Goal: Task Accomplishment & Management: Manage account settings

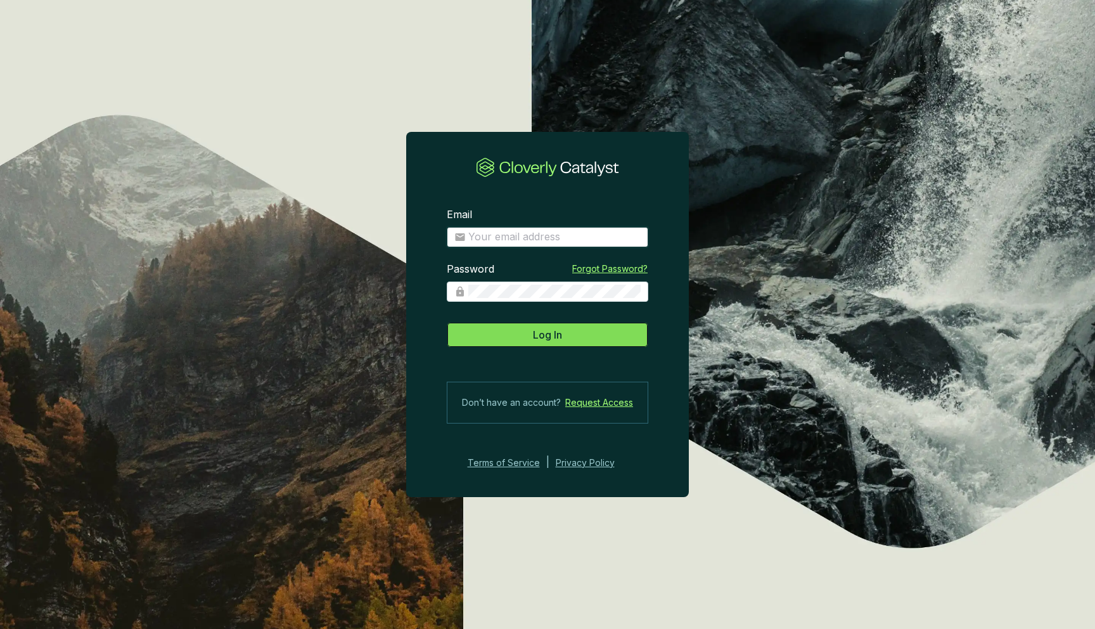
type input "ikarus@varahaag.com"
click at [523, 340] on button "Log In" at bounding box center [548, 334] width 202 height 25
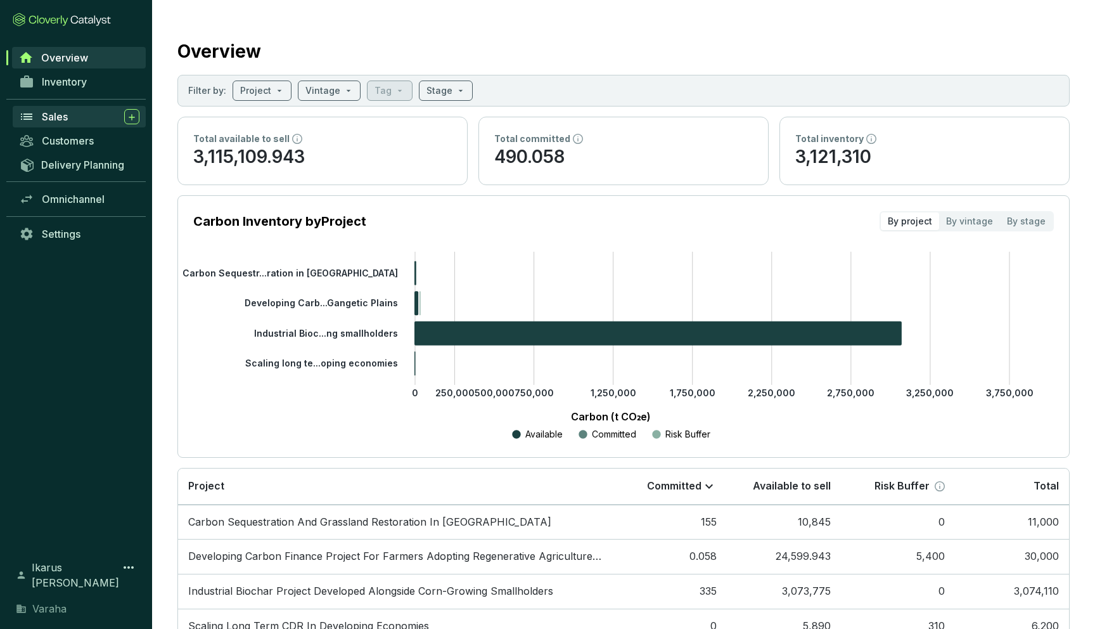
click at [52, 106] on link "Sales" at bounding box center [79, 117] width 133 height 22
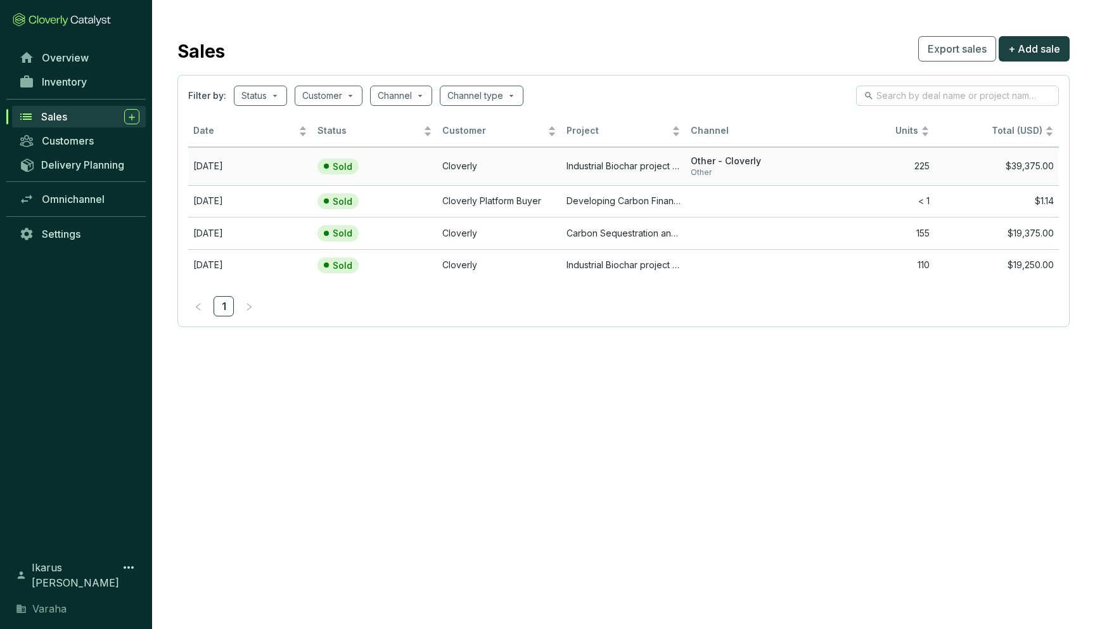
click at [461, 165] on td "Cloverly" at bounding box center [499, 166] width 124 height 38
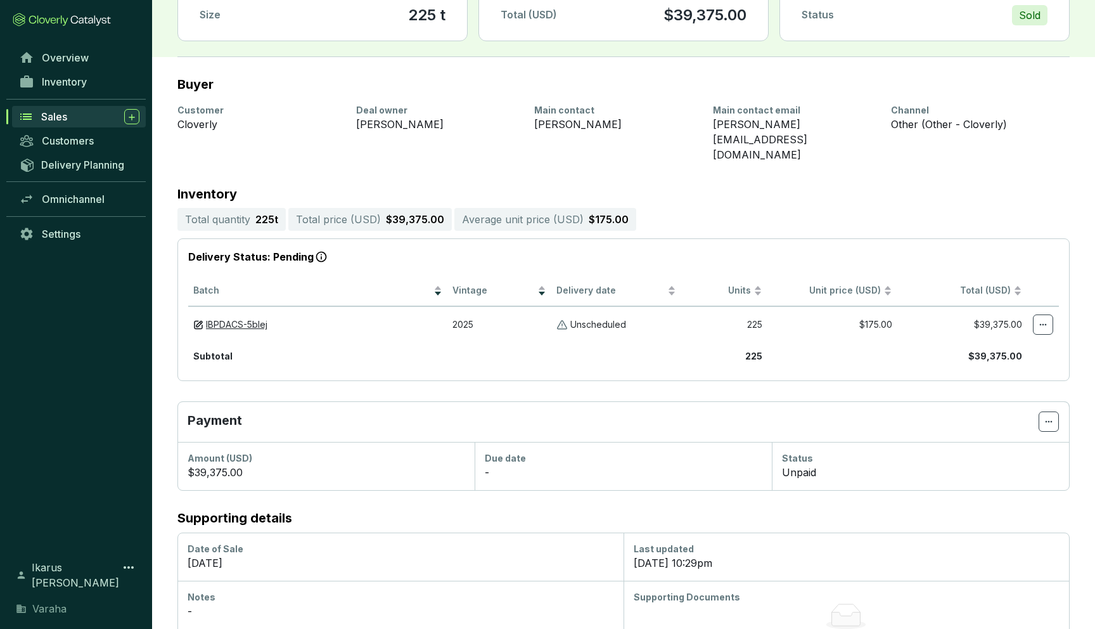
scroll to position [105, 0]
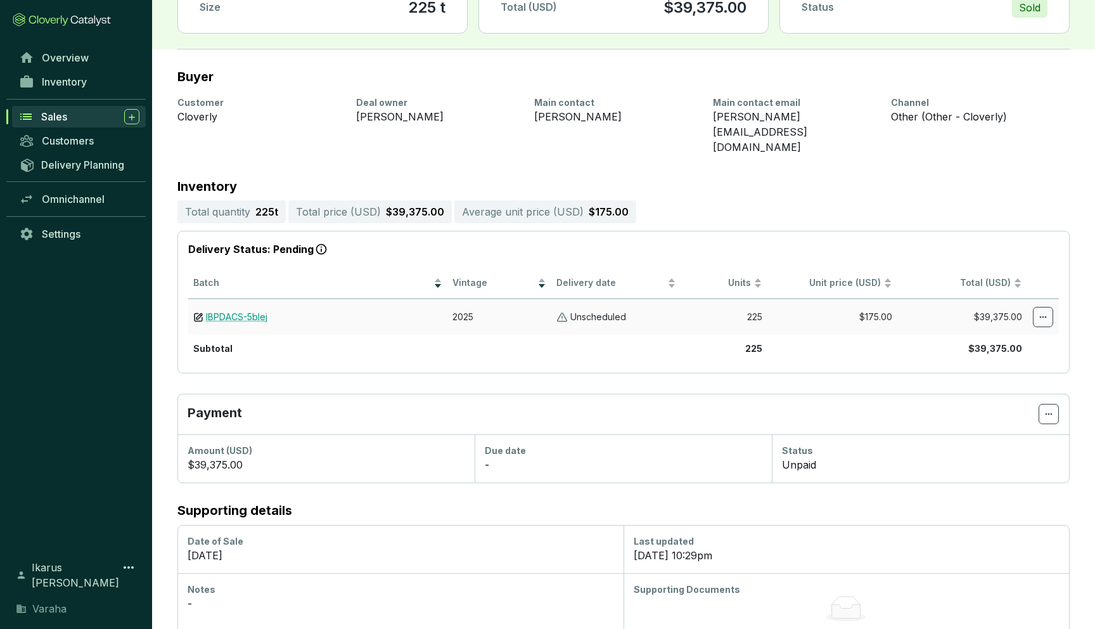
click at [247, 311] on link "IBPDACS-5blej" at bounding box center [236, 317] width 61 height 12
click at [73, 231] on span "Settings" at bounding box center [61, 234] width 39 height 13
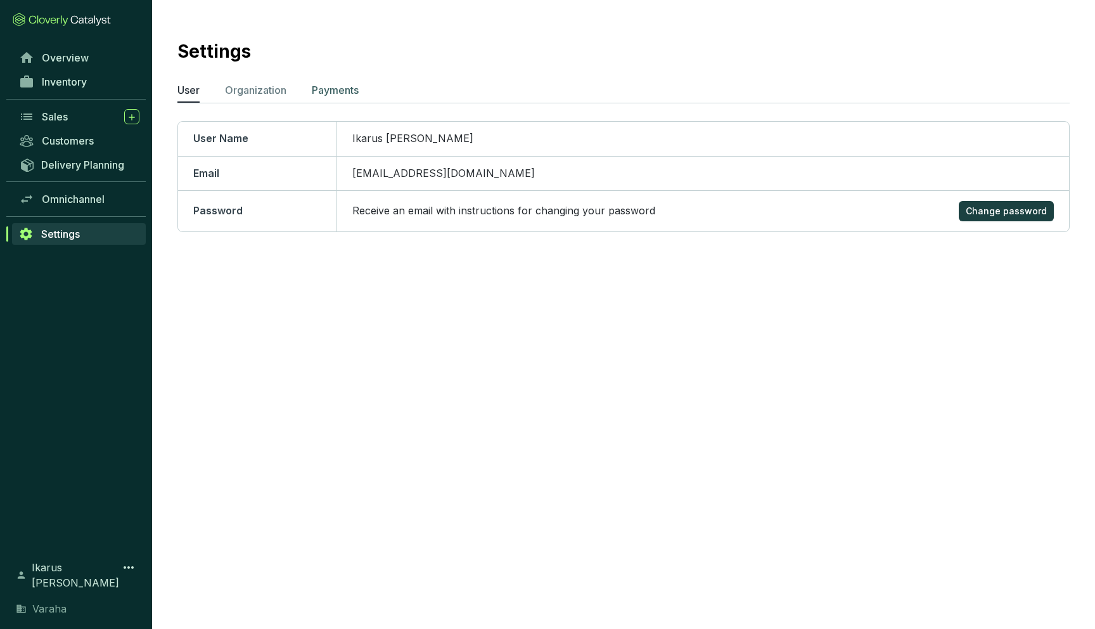
click at [323, 93] on p "Payments" at bounding box center [335, 89] width 47 height 15
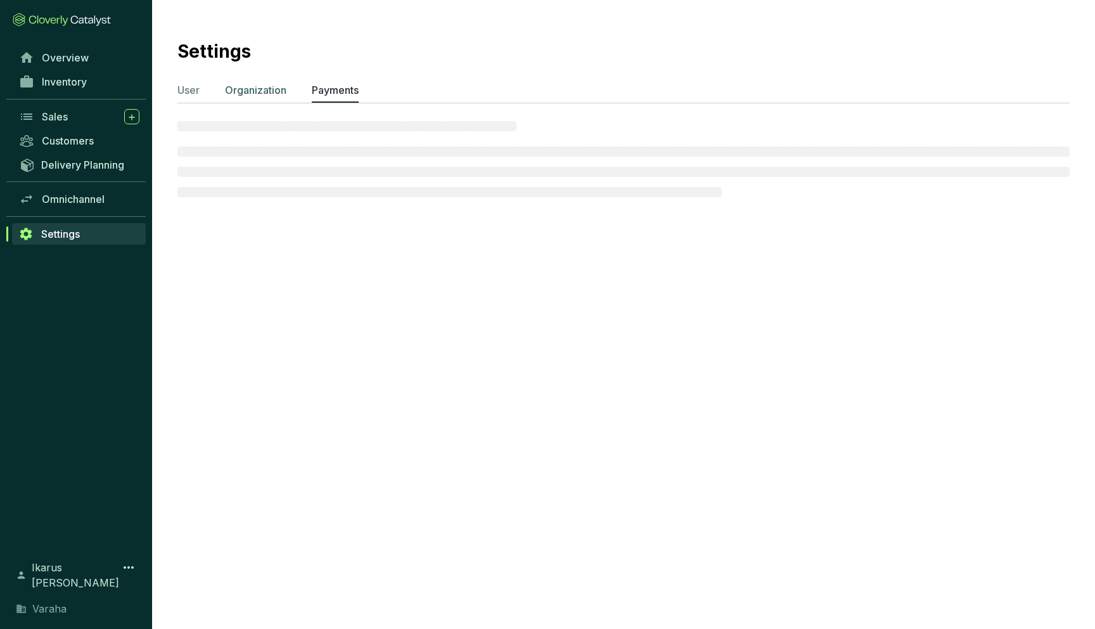
click at [261, 91] on p "Organization" at bounding box center [255, 89] width 61 height 15
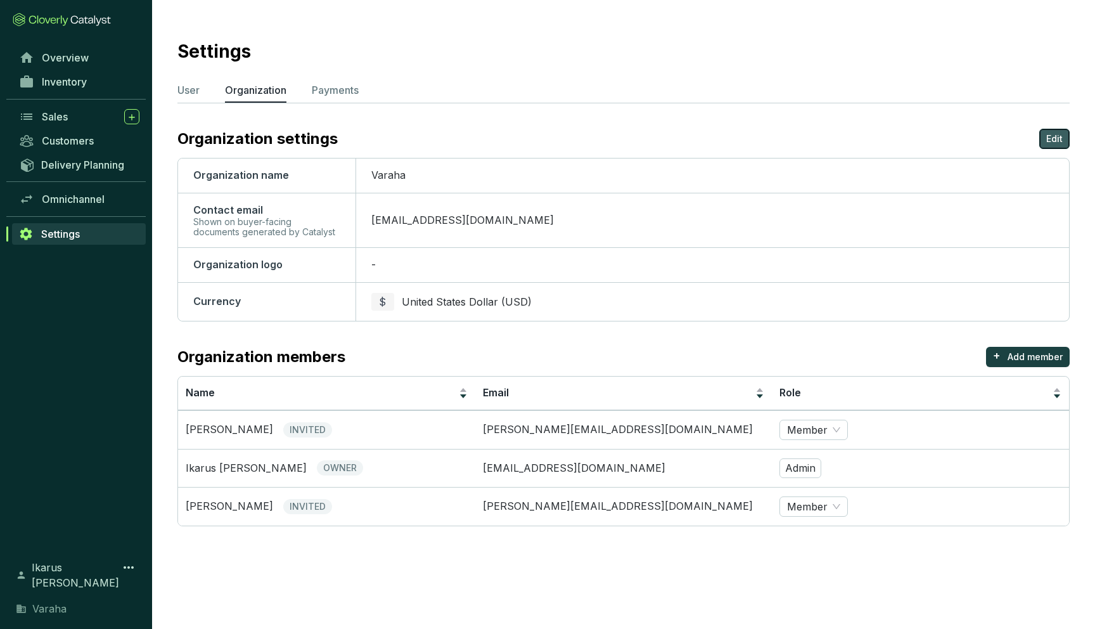
click at [1052, 137] on p "Edit" at bounding box center [1055, 138] width 16 height 13
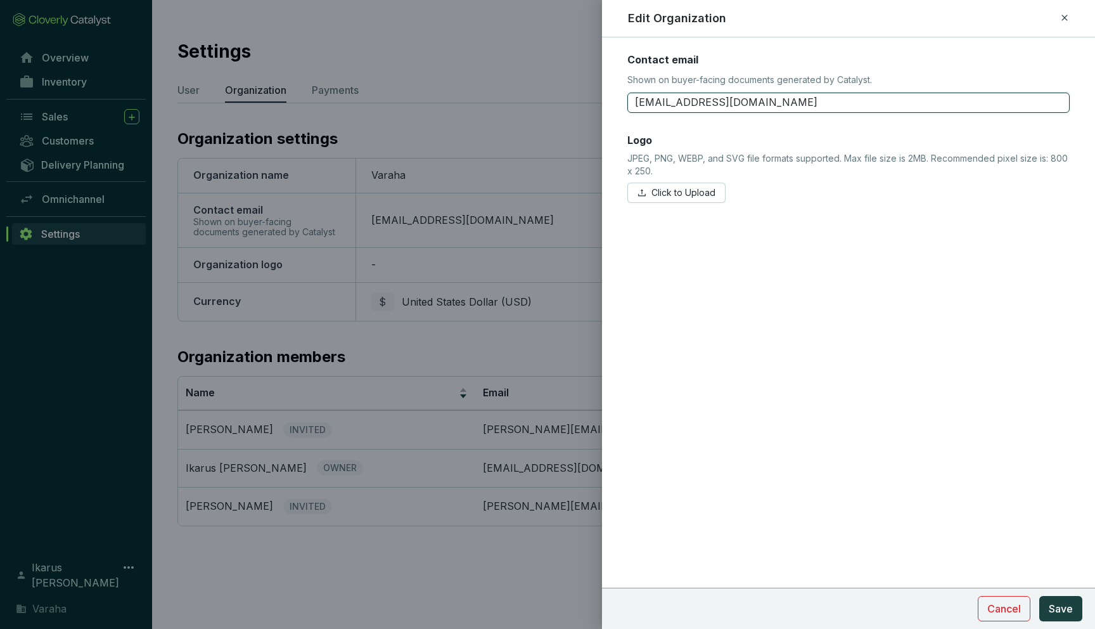
drag, startPoint x: 674, startPoint y: 106, endPoint x: 581, endPoint y: 106, distance: 93.8
click at [581, 106] on div "Edit Organization Contact email Shown on buyer-facing documents generated by Ca…" at bounding box center [547, 314] width 1095 height 629
type input "ikarus@varahaag.com"
click at [1071, 605] on span "Save" at bounding box center [1061, 608] width 24 height 15
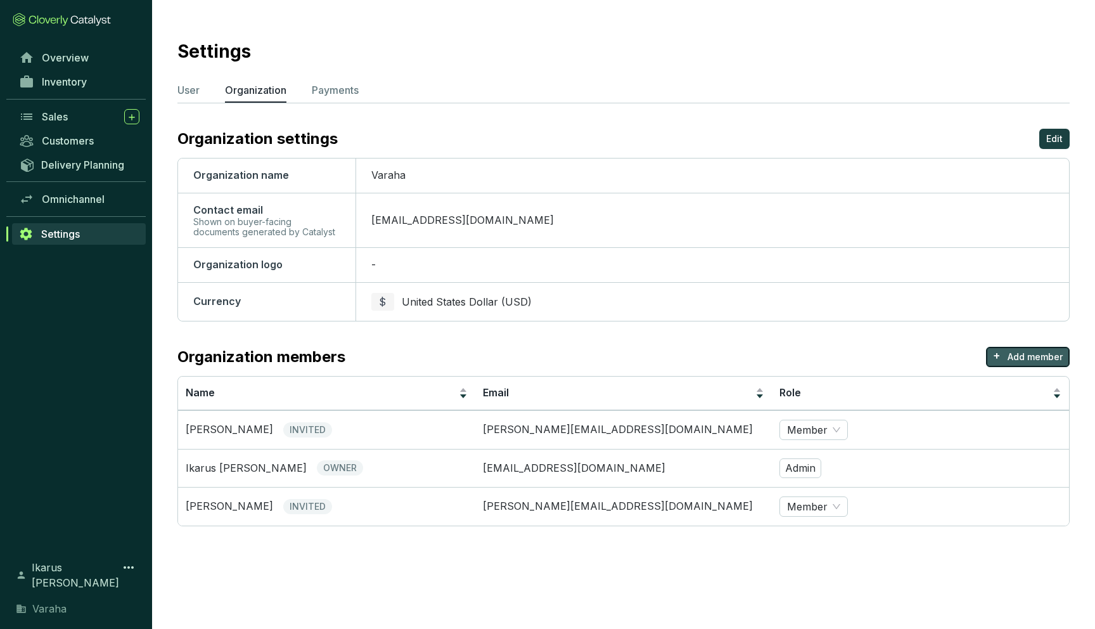
click at [1005, 352] on button "+ Add member" at bounding box center [1028, 357] width 84 height 20
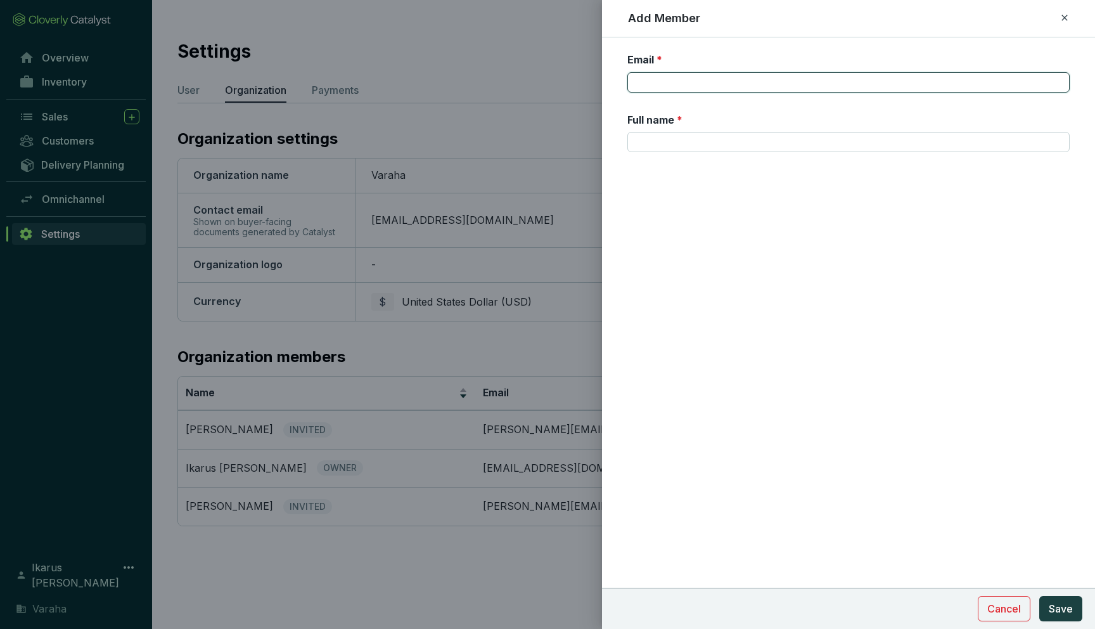
click at [693, 89] on input "Email *" at bounding box center [849, 82] width 442 height 20
type input "arpit.gupta@varahaag.com"
type input "Arpit Gupta"
click at [1059, 596] on button "Save" at bounding box center [1061, 608] width 43 height 25
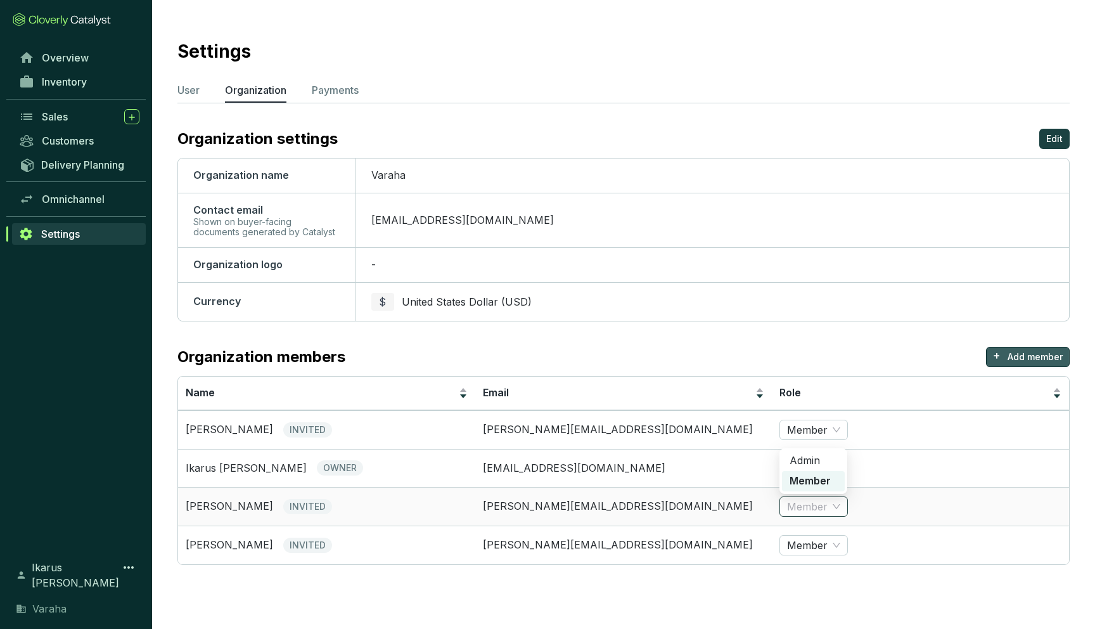
click at [797, 498] on span "Member" at bounding box center [813, 506] width 53 height 19
click at [799, 462] on div "Admin" at bounding box center [814, 461] width 48 height 14
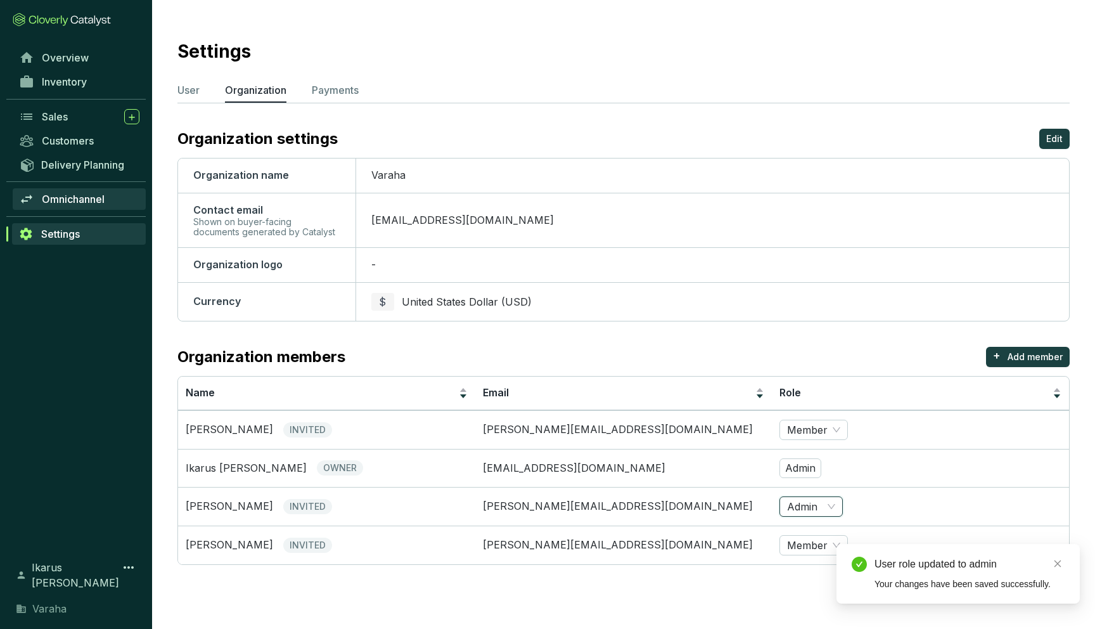
click at [103, 196] on span "Omnichannel" at bounding box center [73, 199] width 63 height 13
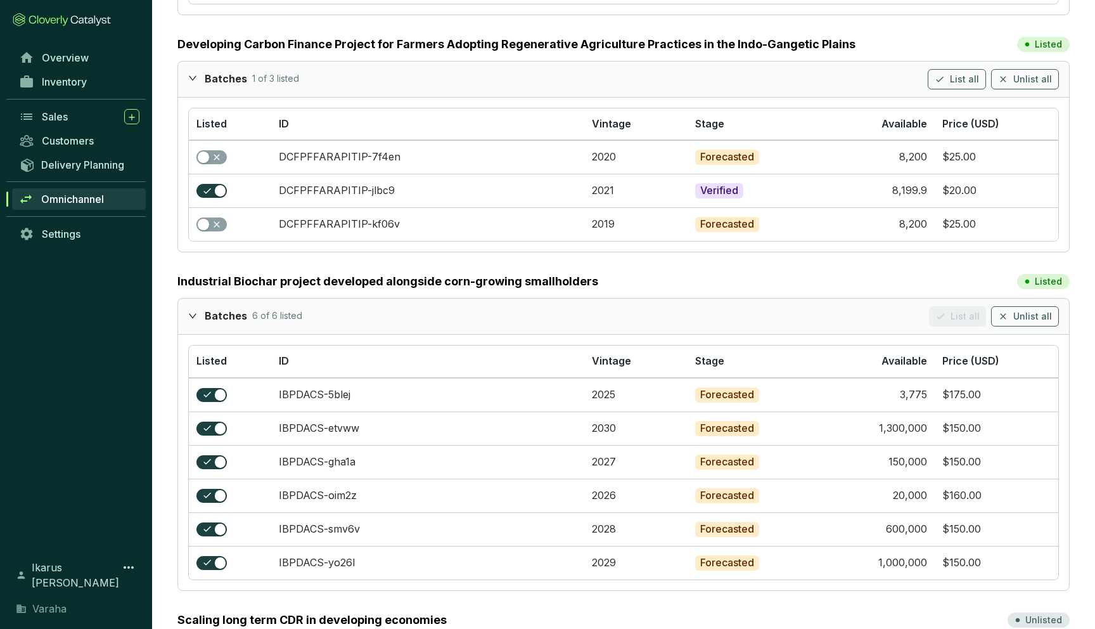
scroll to position [359, 0]
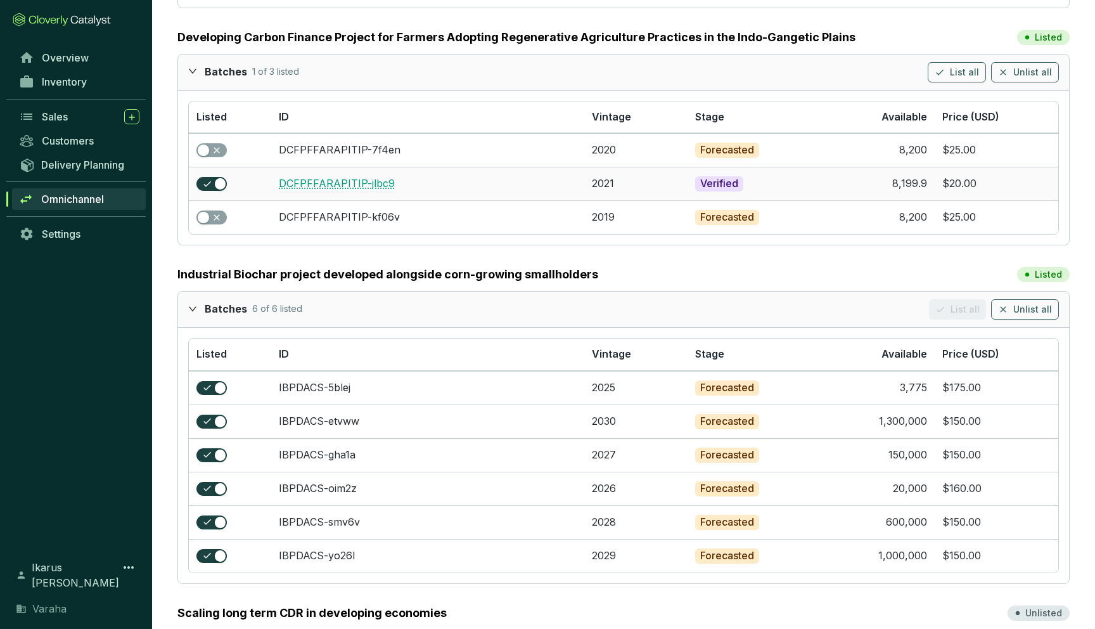
click at [378, 179] on link "DCFPFFARAPITIP-jlbc9" at bounding box center [337, 183] width 116 height 13
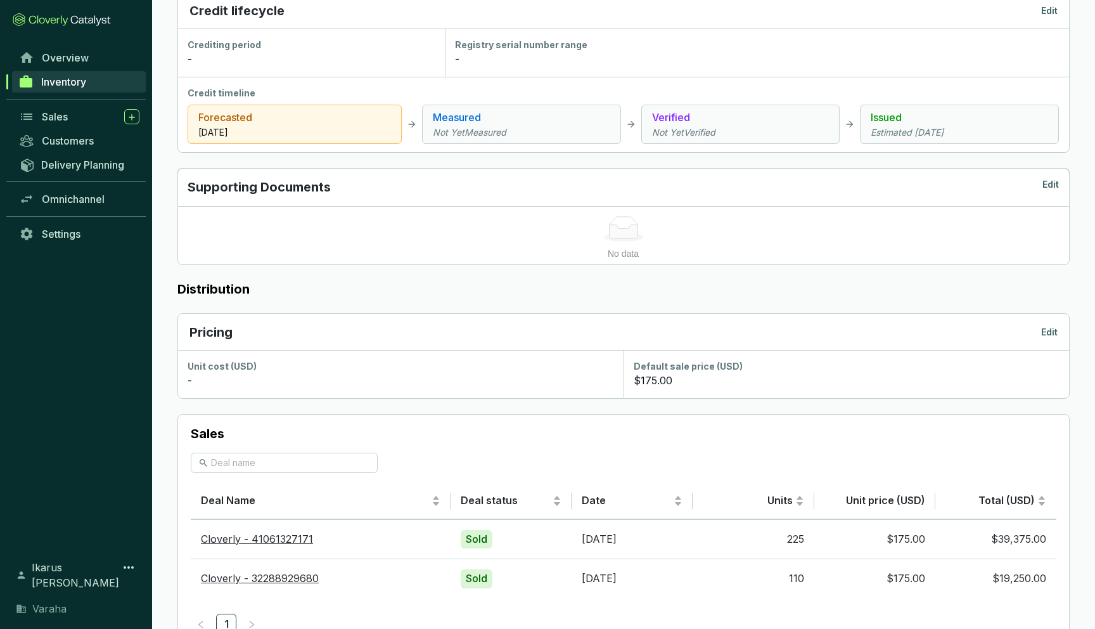
scroll to position [466, 0]
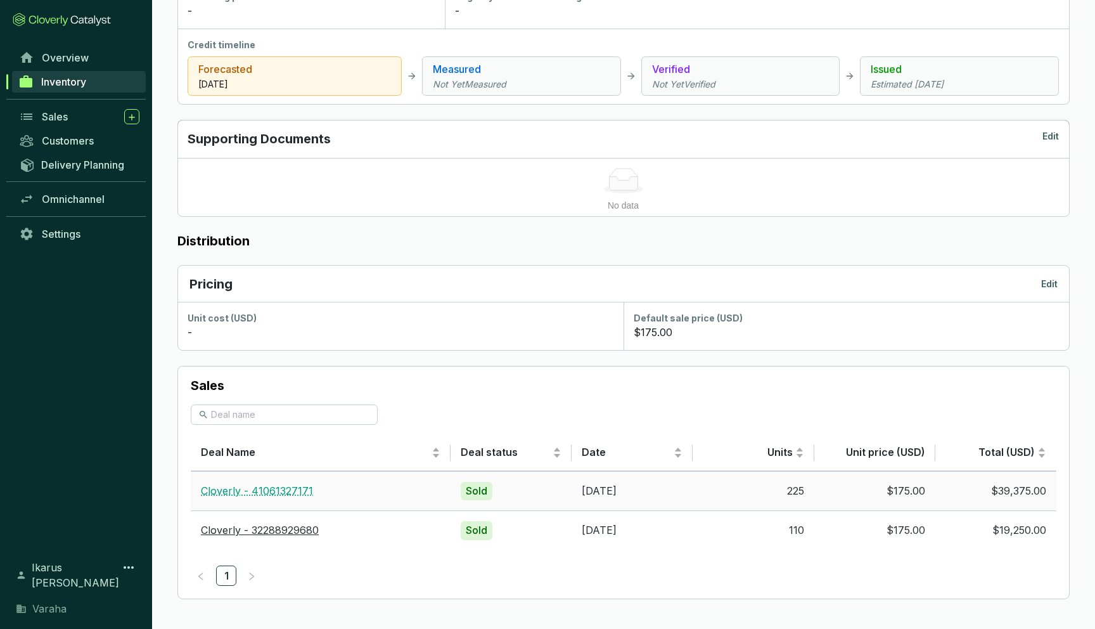
click at [273, 489] on link "Cloverly - 41061327171" at bounding box center [257, 490] width 112 height 13
click at [292, 536] on td "Cloverly - 32288929680" at bounding box center [321, 530] width 260 height 40
click at [291, 534] on link "Cloverly - 32288929680" at bounding box center [260, 530] width 118 height 13
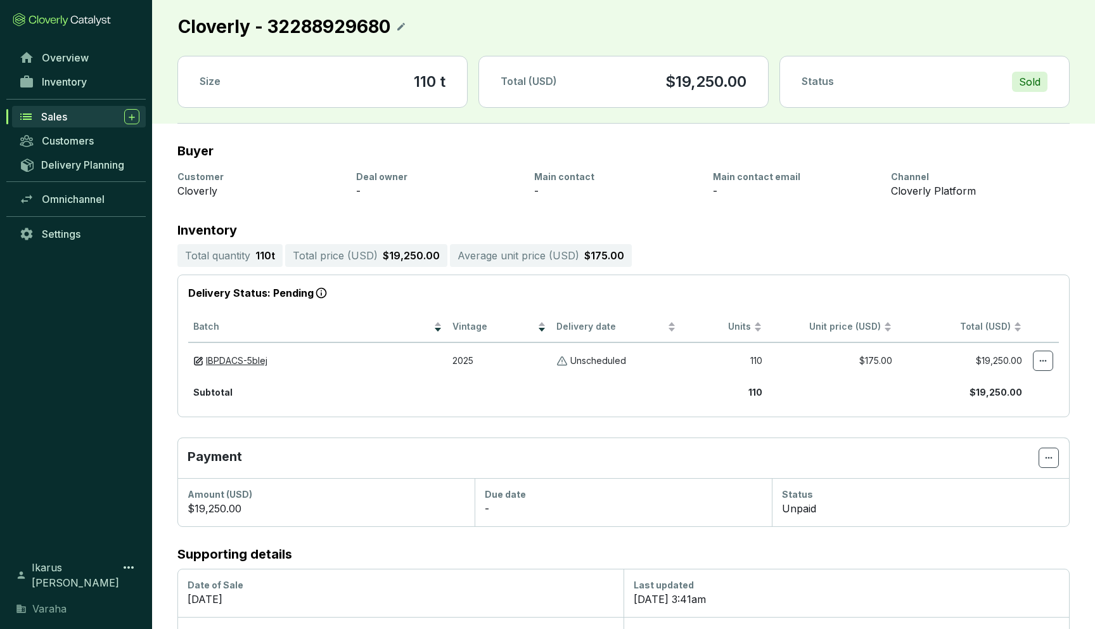
click at [70, 116] on div "Sales" at bounding box center [90, 116] width 98 height 15
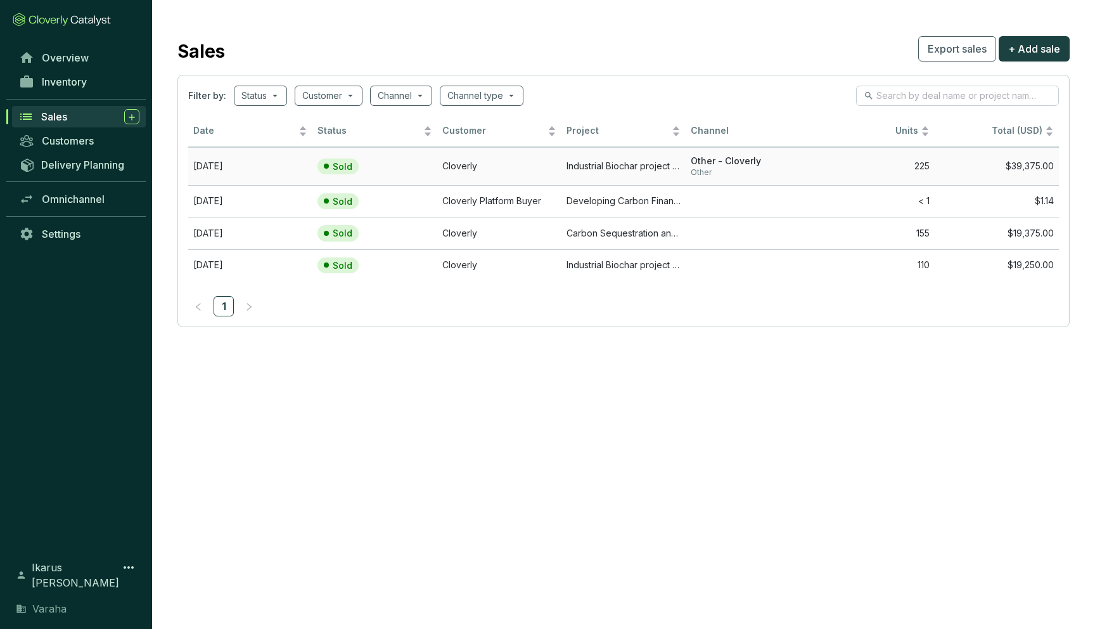
click at [493, 164] on td "Cloverly" at bounding box center [499, 166] width 124 height 38
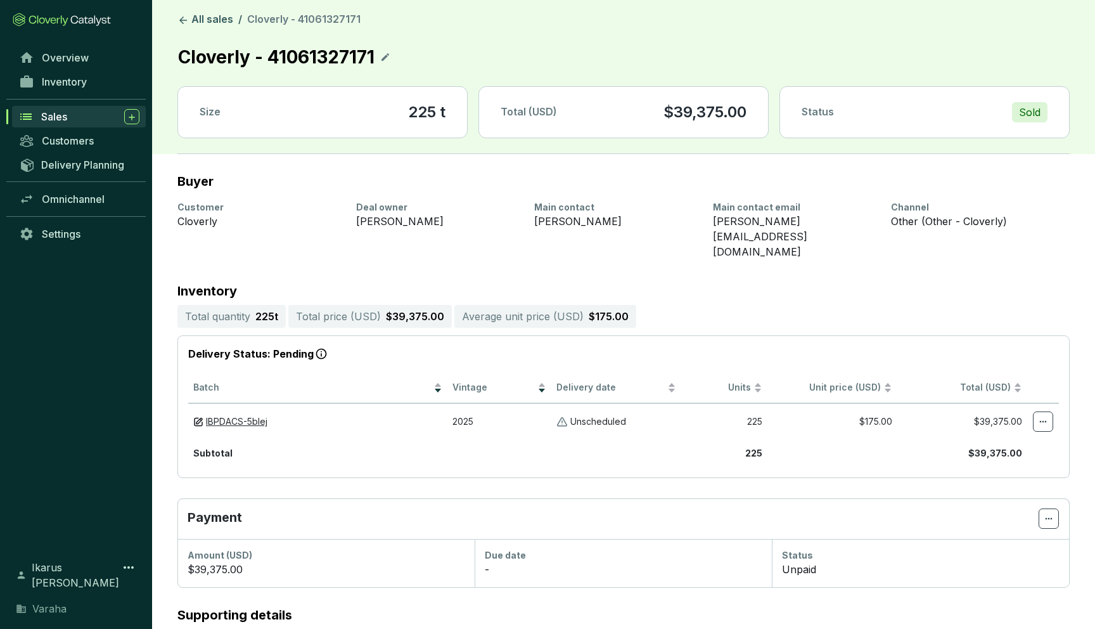
click at [104, 96] on div "Inventory" at bounding box center [76, 87] width 152 height 35
click at [79, 78] on span "Inventory" at bounding box center [64, 81] width 45 height 13
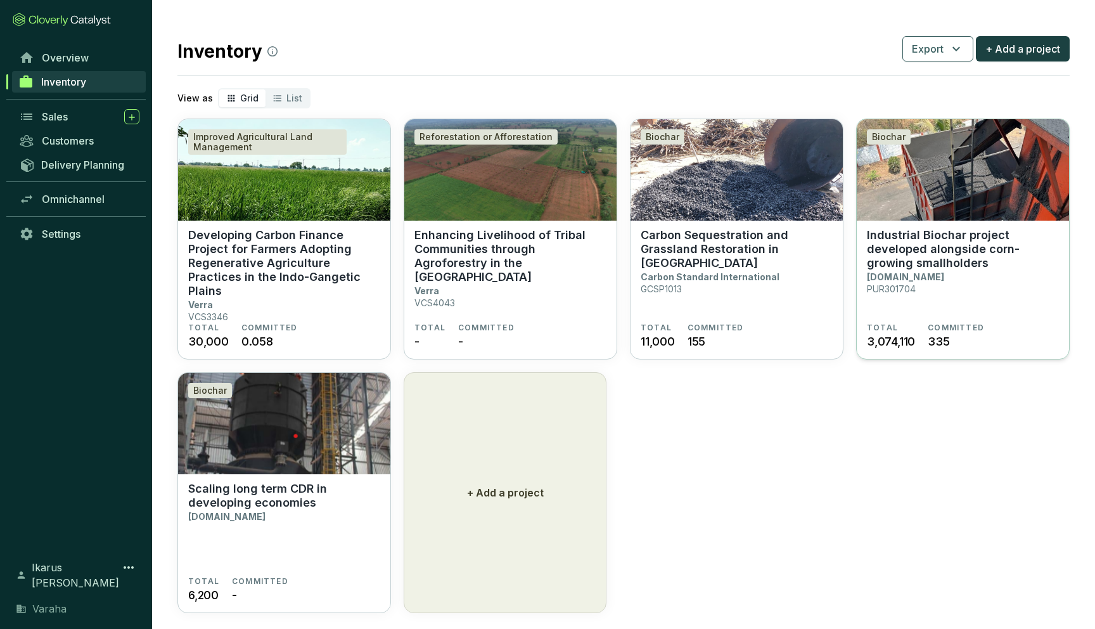
click at [924, 256] on p "Industrial Biochar project developed alongside corn-growing smallholders" at bounding box center [963, 249] width 192 height 42
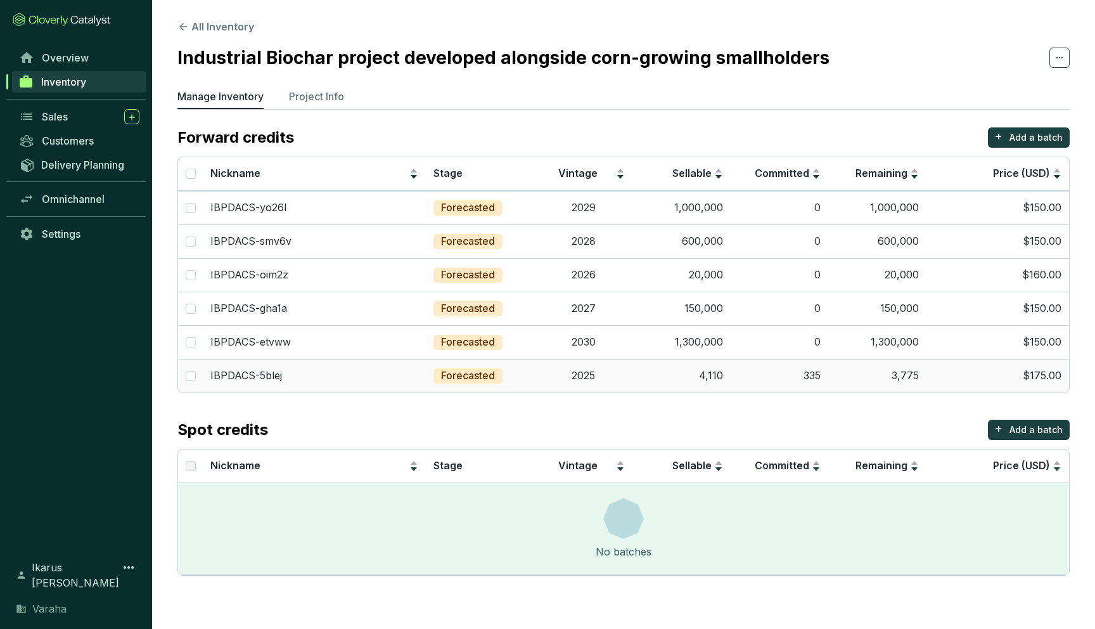
click at [537, 388] on td "2025" at bounding box center [583, 376] width 98 height 34
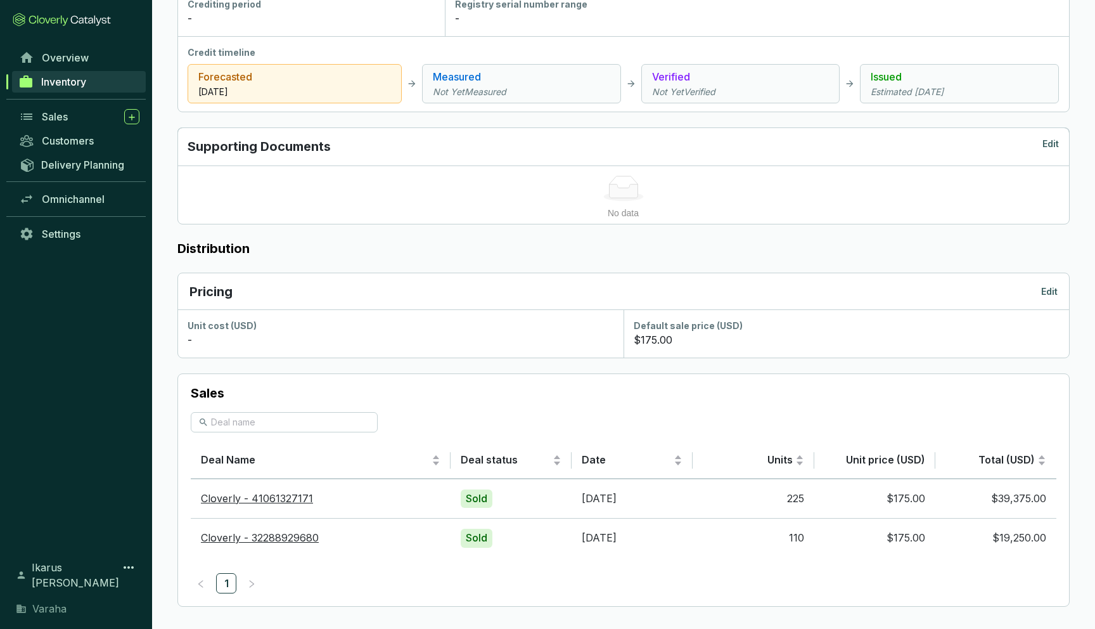
scroll to position [466, 0]
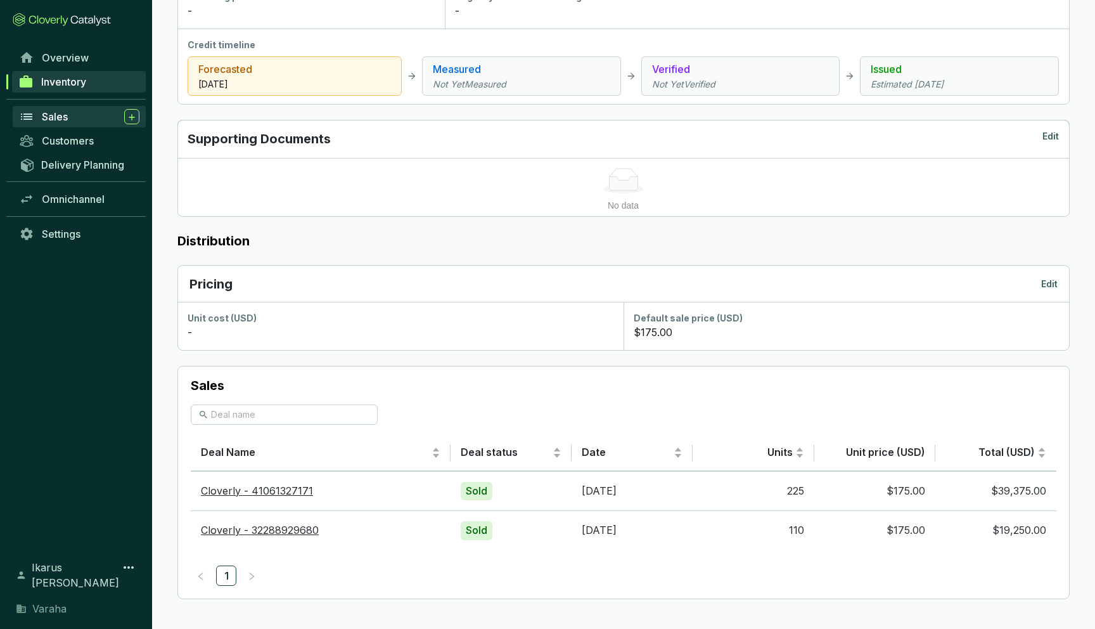
click at [87, 122] on div "Sales" at bounding box center [91, 116] width 98 height 15
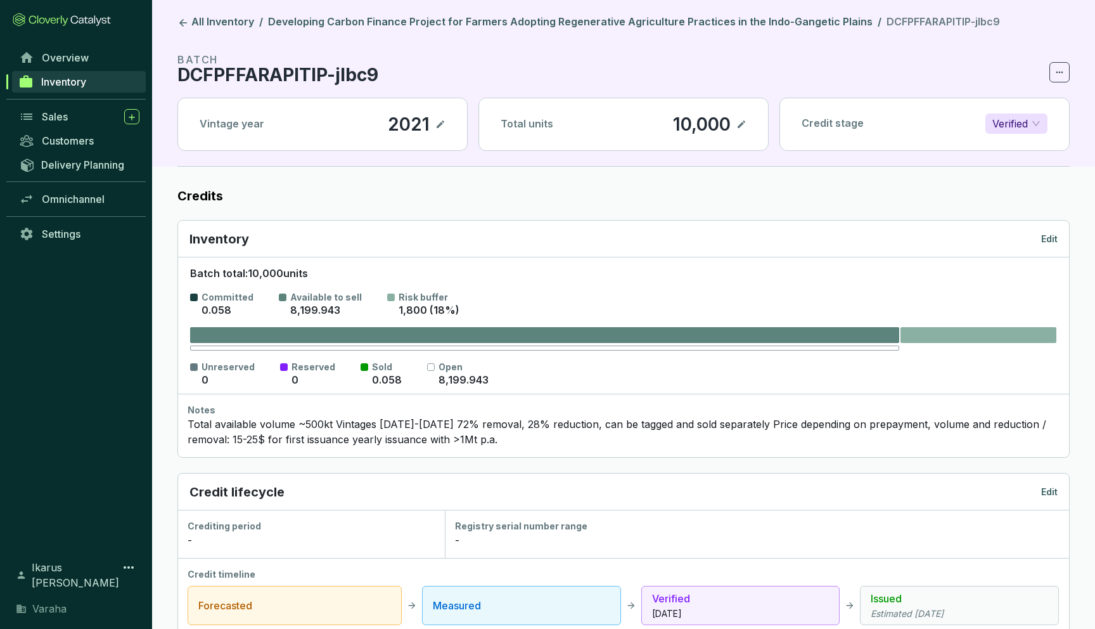
click at [1007, 125] on p "Verified" at bounding box center [1010, 123] width 35 height 19
click at [1012, 155] on p "Forecasted" at bounding box center [1020, 149] width 53 height 14
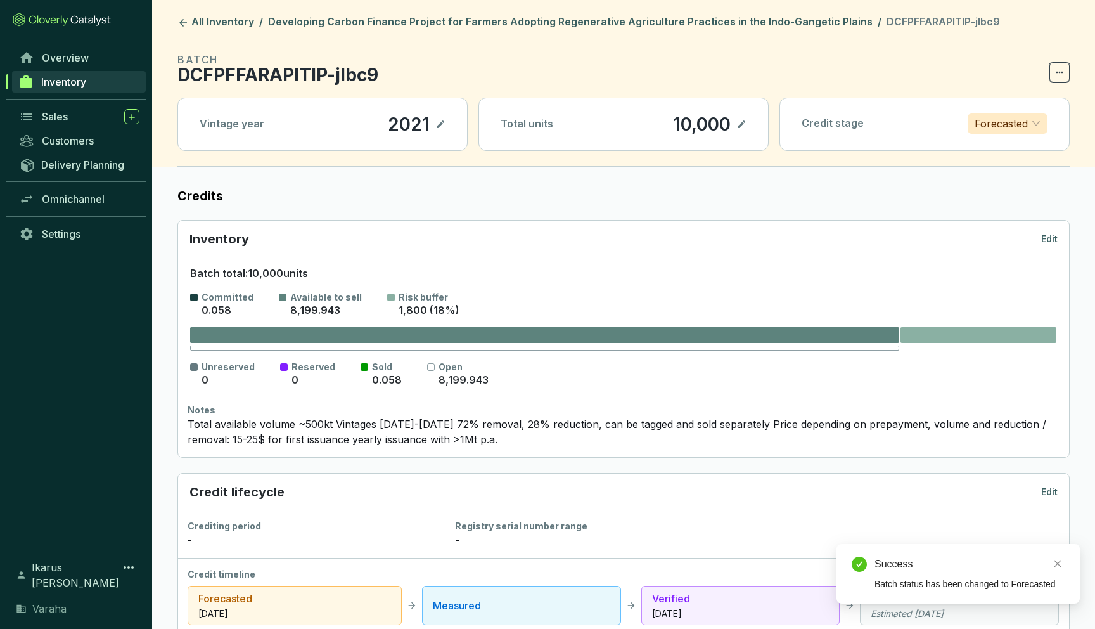
click at [1062, 65] on icon at bounding box center [1060, 72] width 10 height 15
click at [834, 70] on section "BATCH DCFPFFARAPITIP-jlbc9" at bounding box center [623, 67] width 893 height 30
click at [182, 27] on icon at bounding box center [182, 22] width 11 height 11
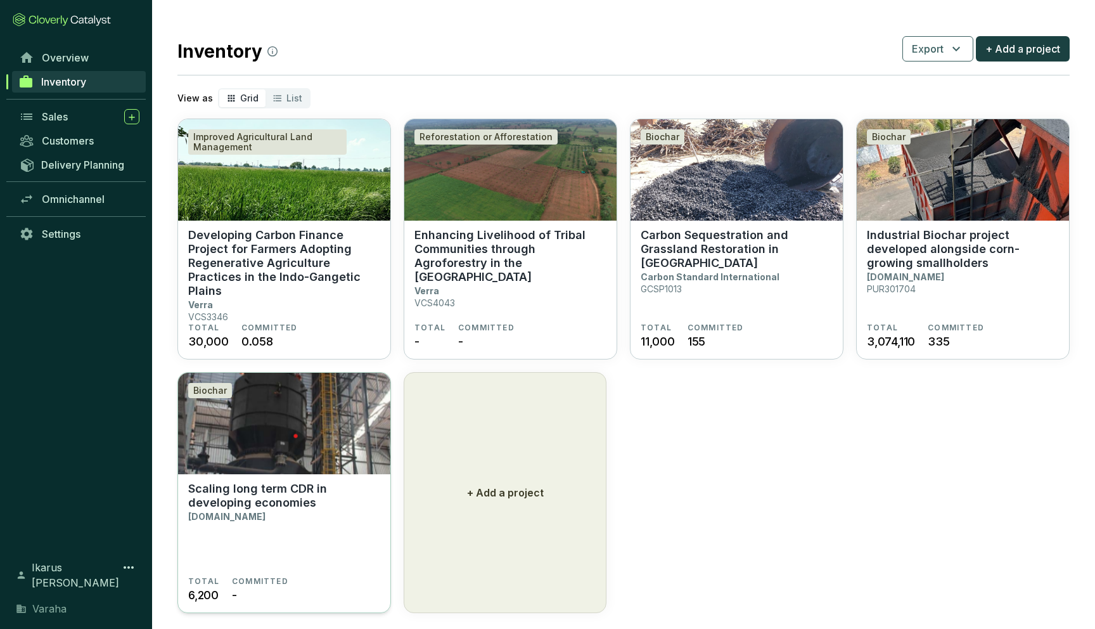
click at [325, 446] on img at bounding box center [284, 423] width 212 height 101
click at [960, 259] on p "Industrial Biochar project developed alongside corn-growing smallholders" at bounding box center [963, 249] width 192 height 42
